Goal: Information Seeking & Learning: Learn about a topic

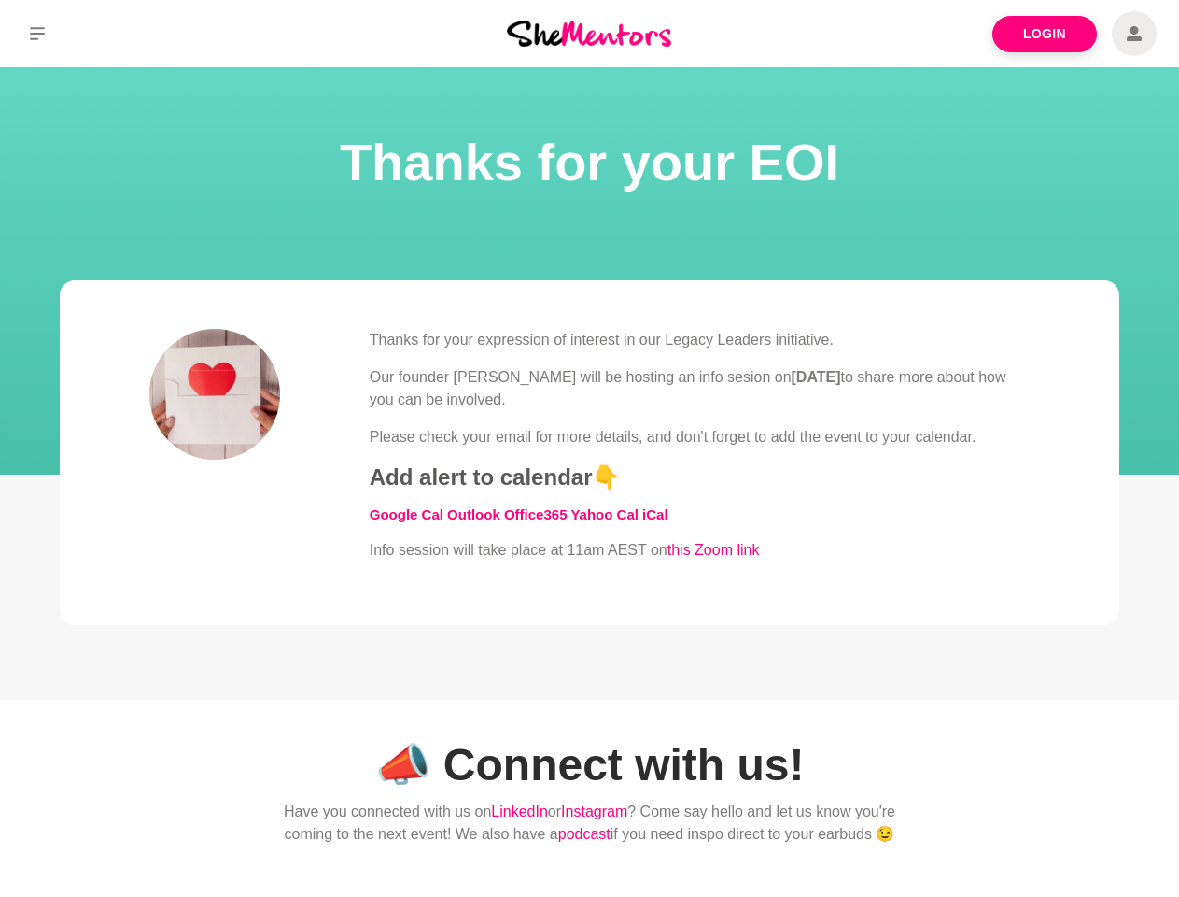
click at [589, 448] on div "Thanks for your expression of interest in our Legacy Leaders initiative. Our fo…" at bounding box center [700, 445] width 660 height 233
click at [37, 34] on icon at bounding box center [37, 33] width 15 height 13
click at [589, 448] on div "Thanks for your expression of interest in our Legacy Leaders initiative. Our fo…" at bounding box center [700, 445] width 660 height 233
click at [37, 34] on icon at bounding box center [37, 33] width 15 height 13
